Goal: Task Accomplishment & Management: Complete application form

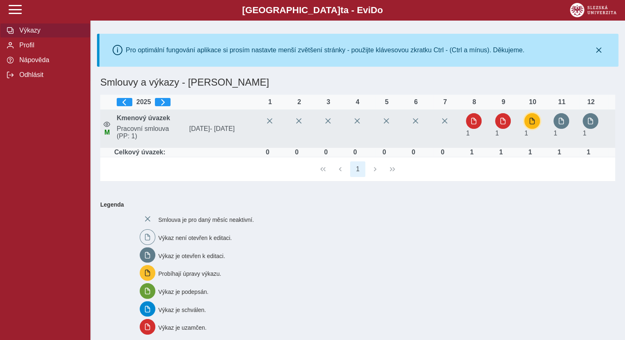
click at [532, 120] on span "button" at bounding box center [532, 121] width 7 height 7
click at [503, 119] on span "button" at bounding box center [503, 121] width 7 height 7
